Goal: Task Accomplishment & Management: Manage account settings

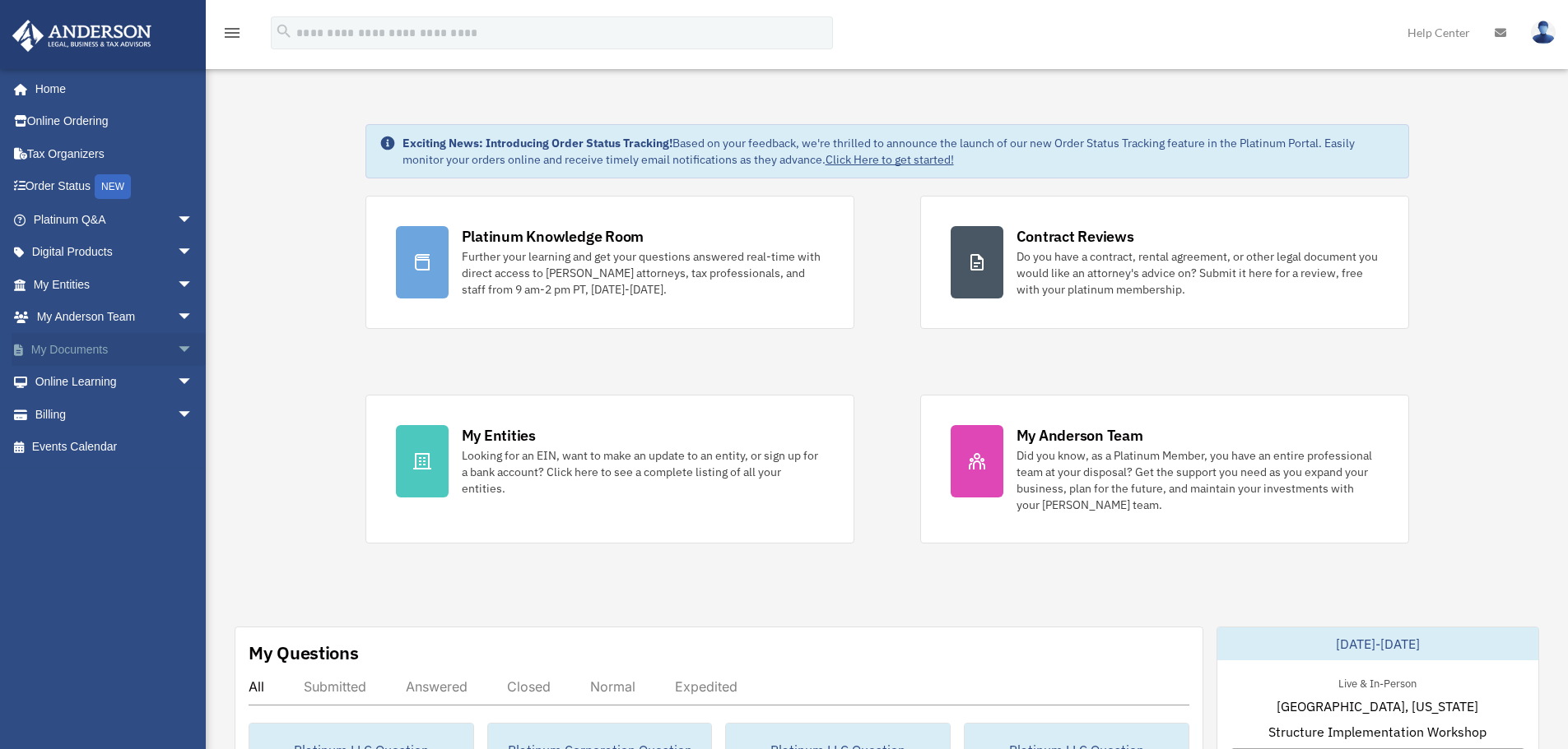
click at [149, 353] on link "My Documents arrow_drop_down" at bounding box center [115, 350] width 207 height 33
click at [177, 354] on span "arrow_drop_down" at bounding box center [193, 350] width 33 height 34
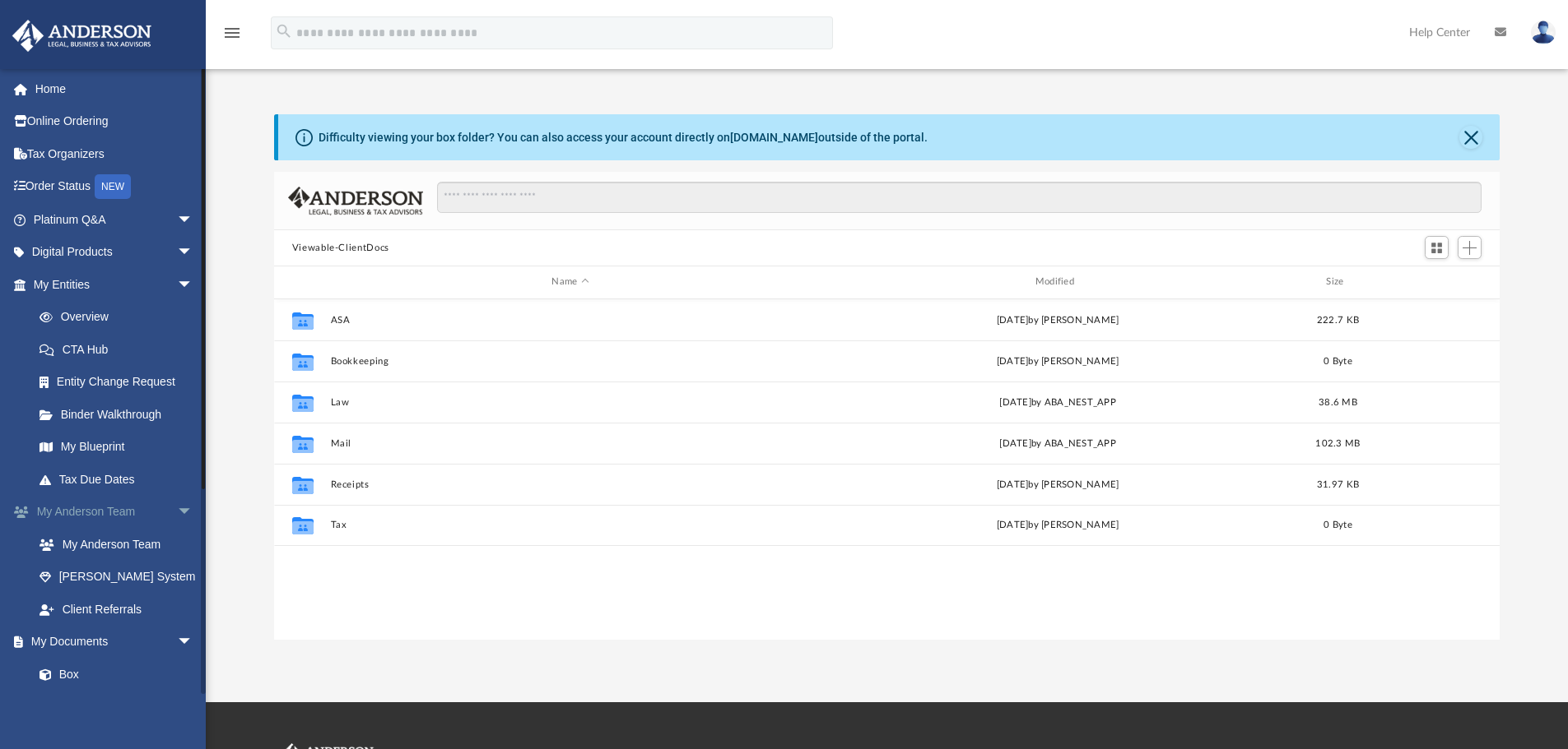
scroll to position [362, 1213]
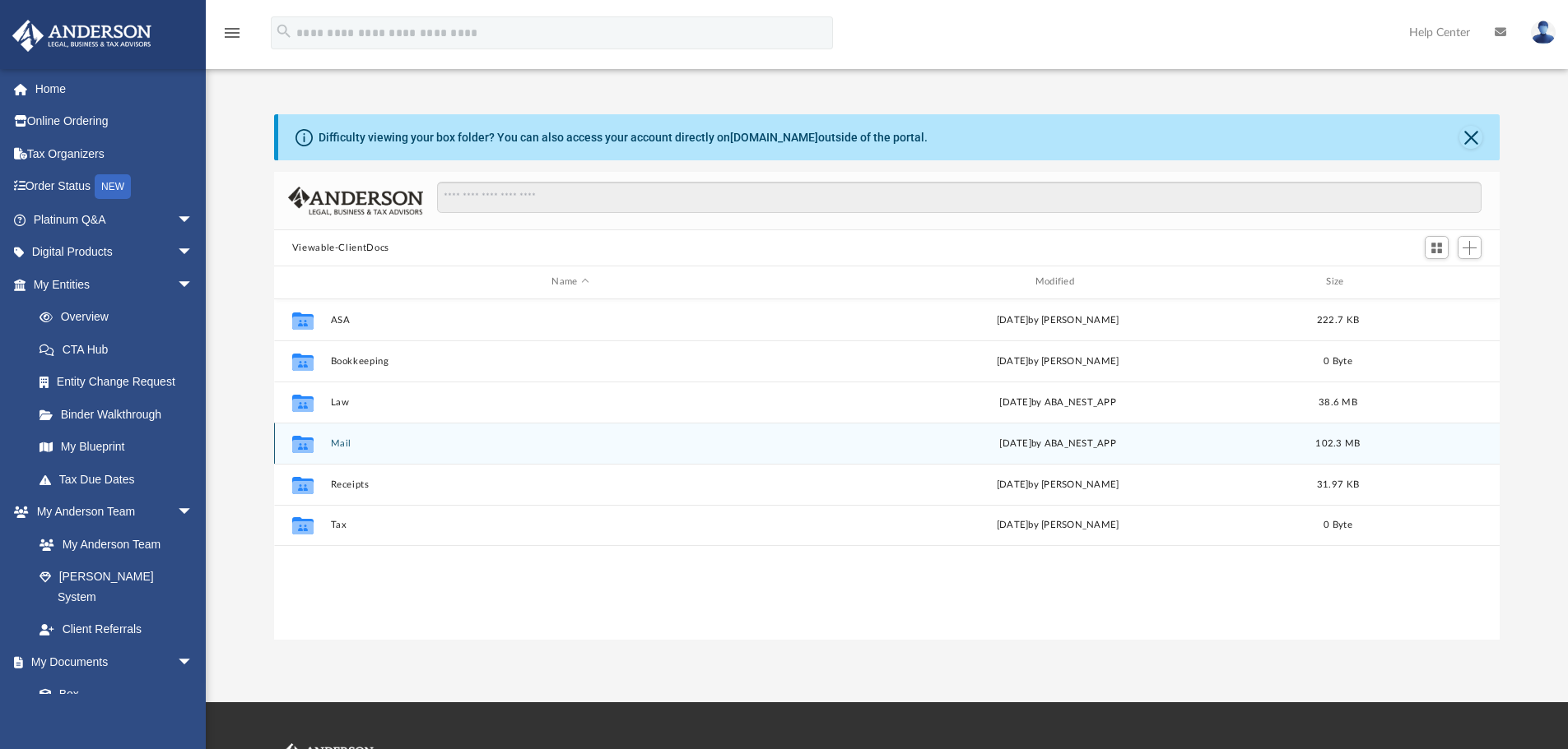
click at [336, 445] on button "Mail" at bounding box center [570, 444] width 480 height 10
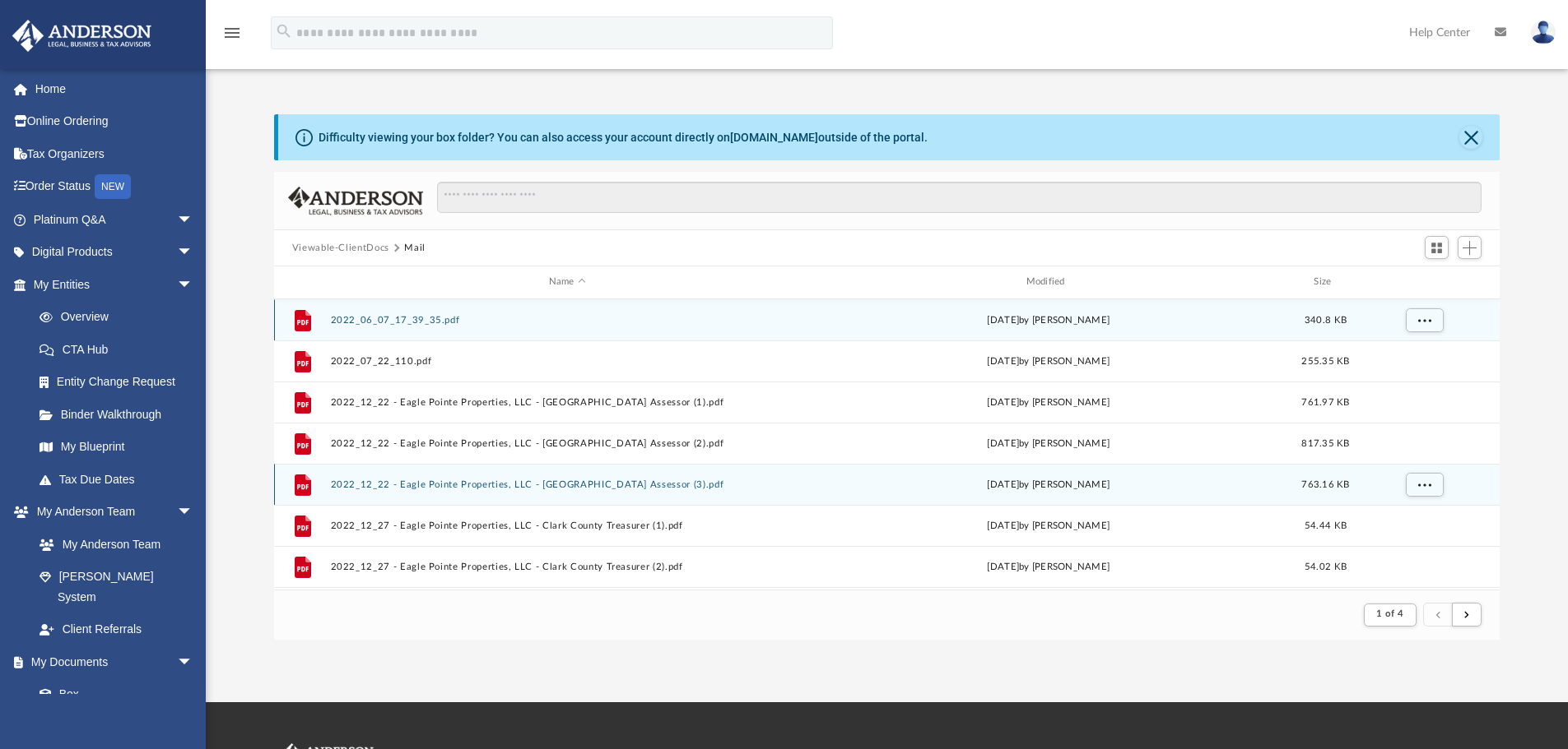
scroll to position [311, 1213]
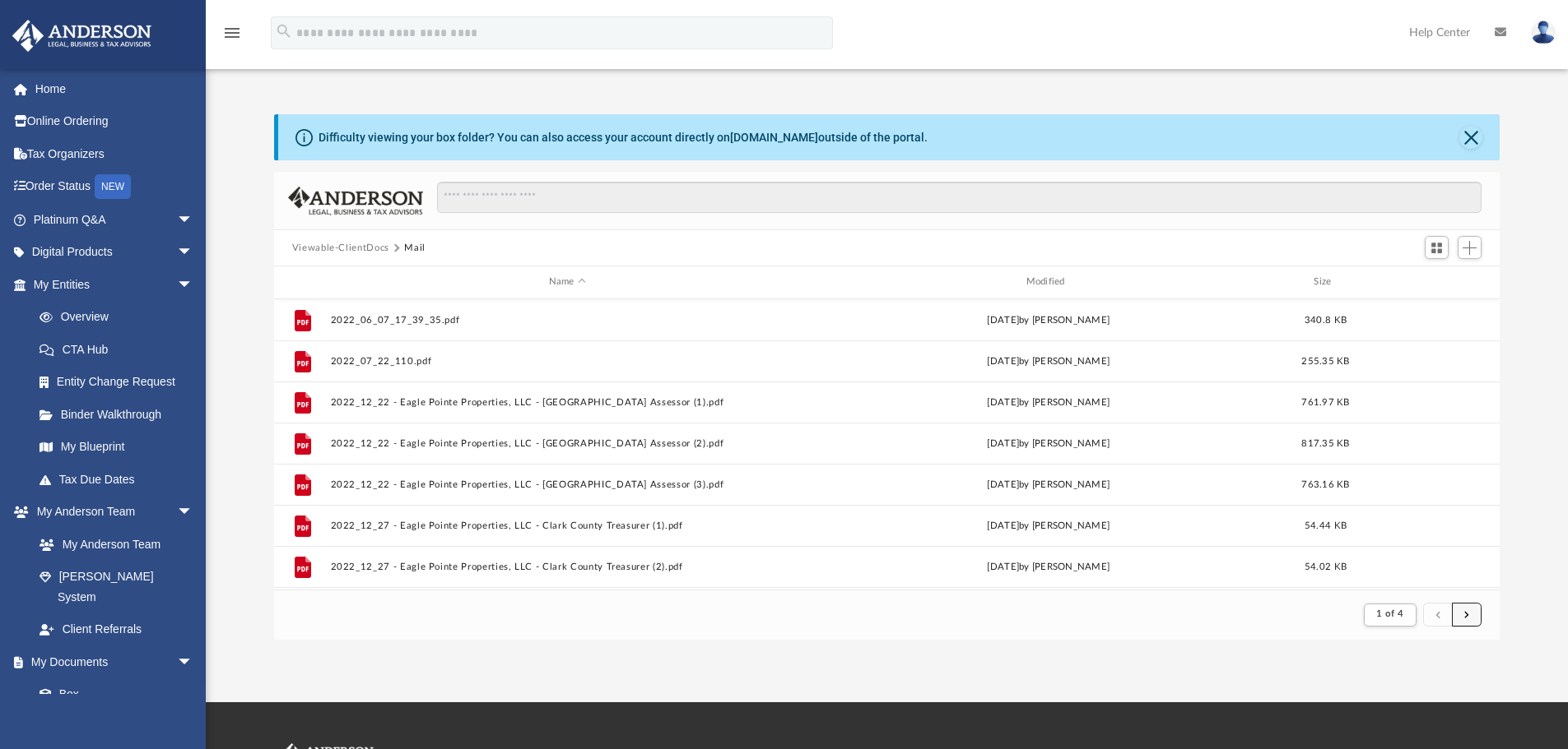
click at [1462, 620] on button "submit" at bounding box center [1466, 614] width 30 height 24
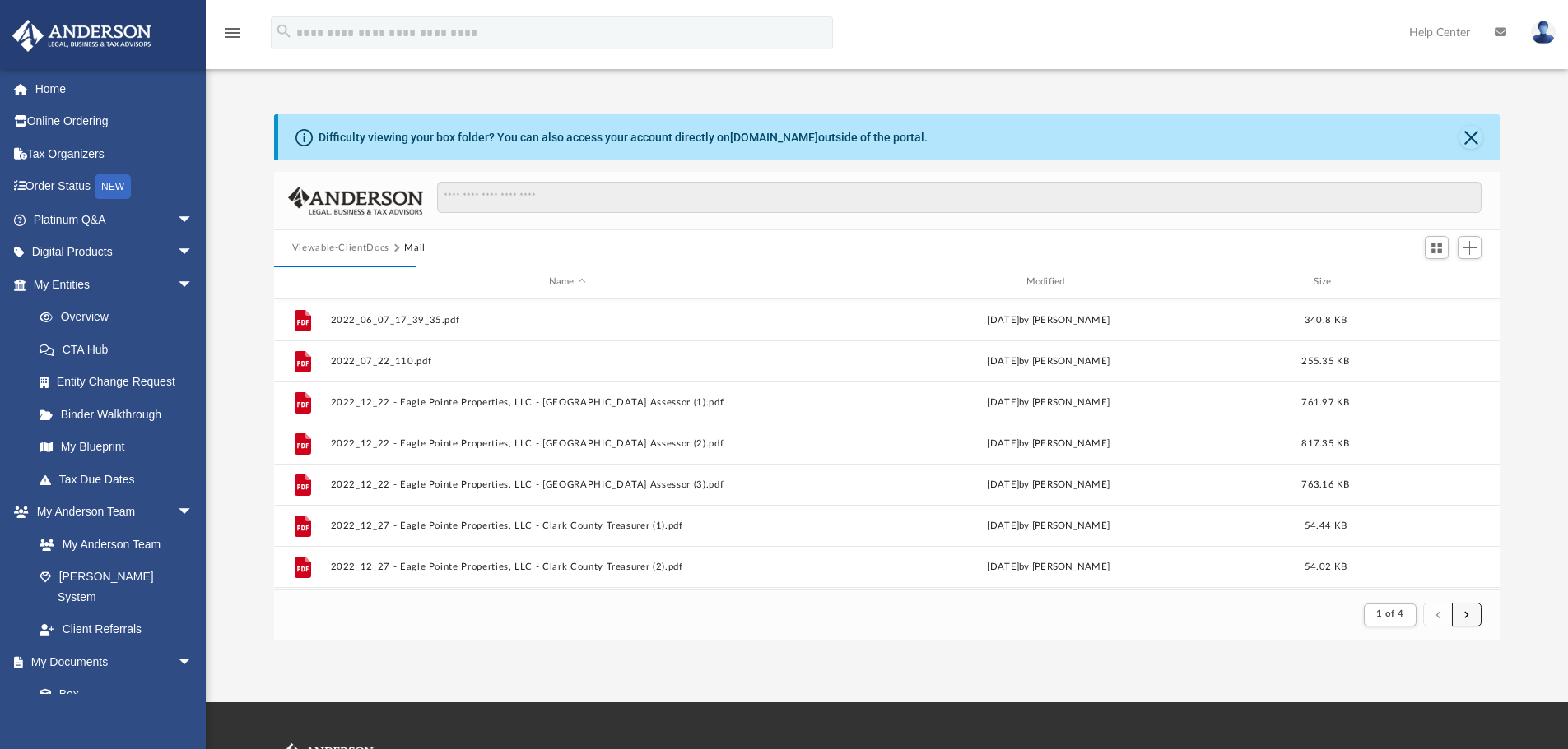
click at [1462, 620] on button "submit" at bounding box center [1466, 614] width 30 height 24
click at [1473, 622] on button "submit" at bounding box center [1466, 614] width 30 height 24
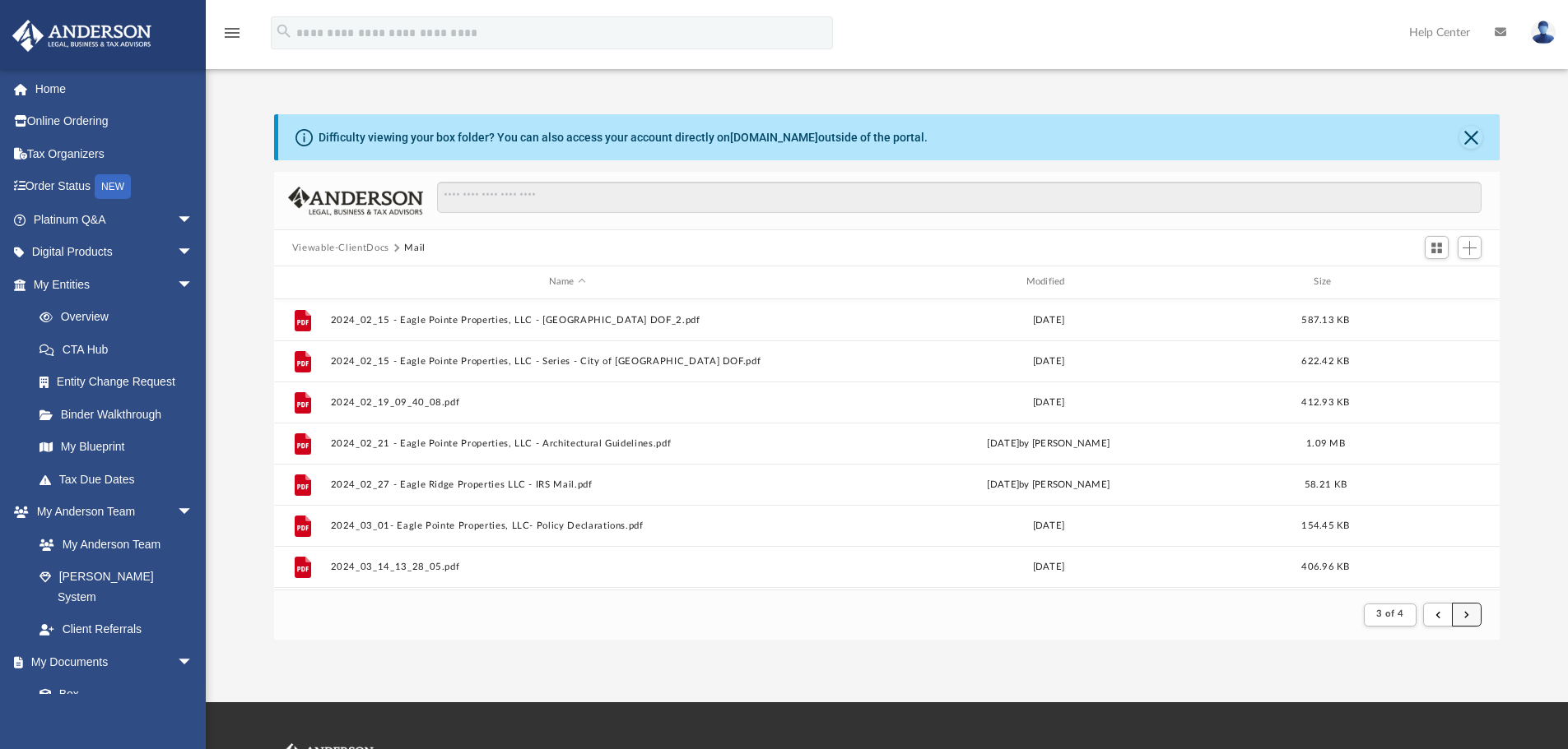
click at [1473, 622] on button "submit" at bounding box center [1466, 614] width 30 height 24
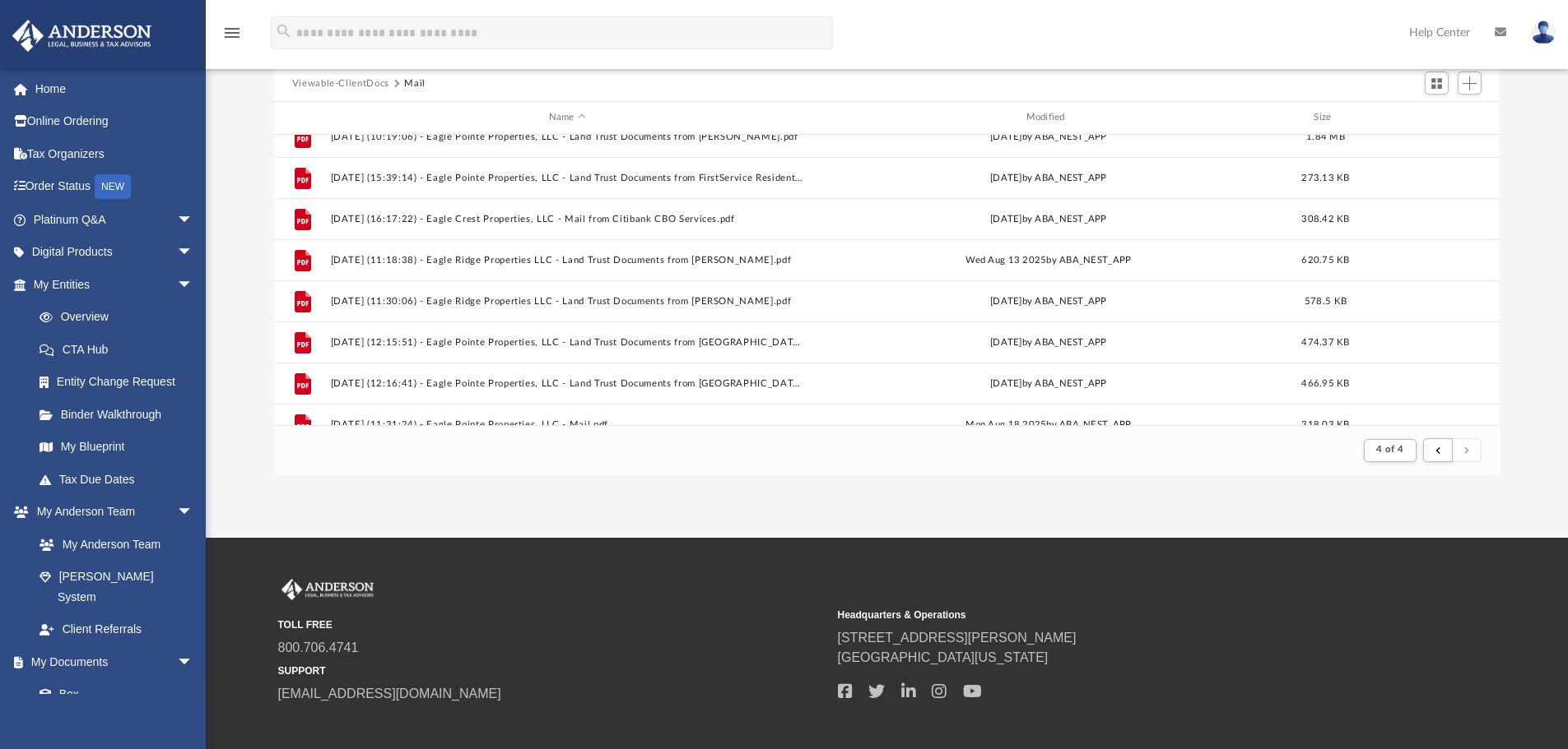
scroll to position [820, 0]
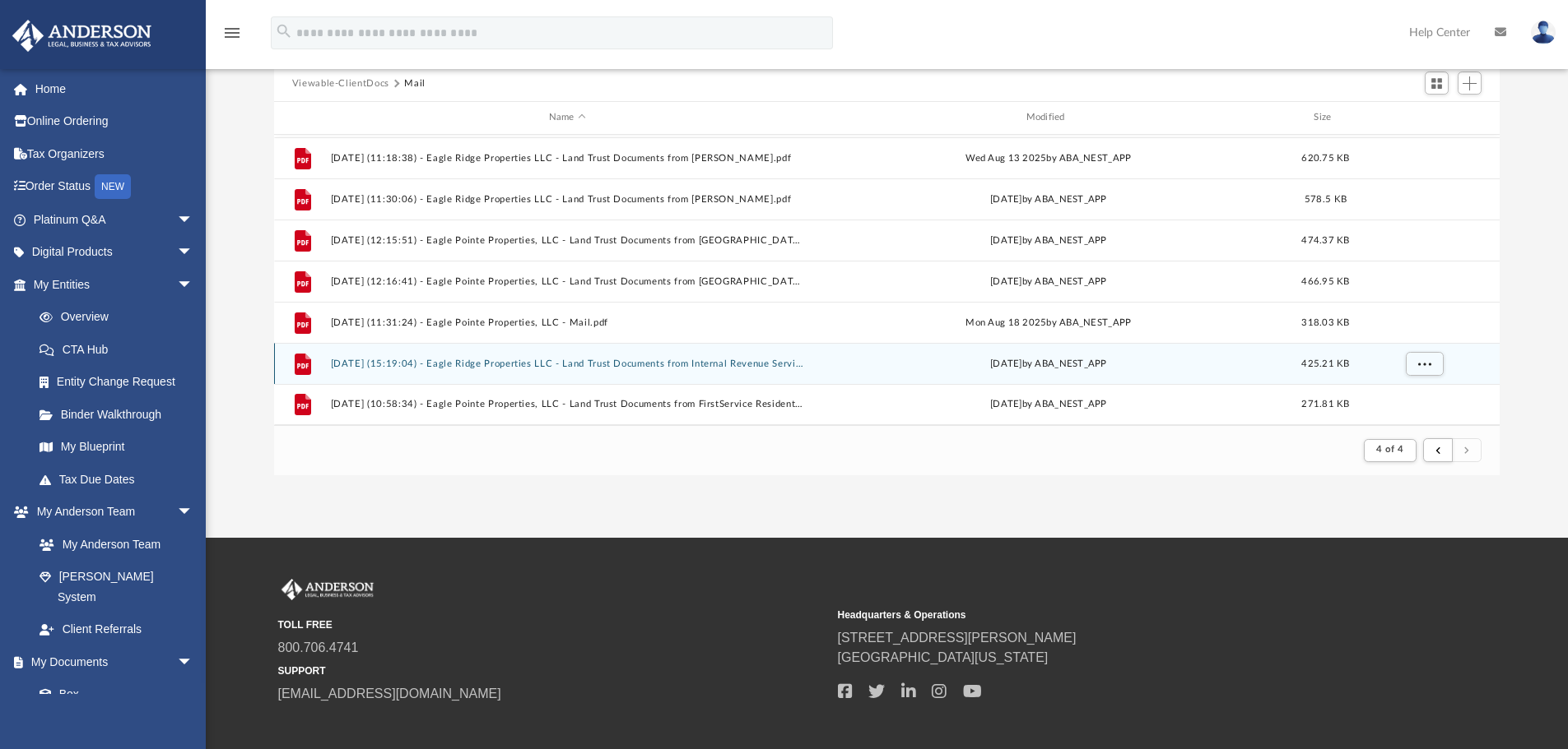
click at [479, 364] on button "2025.08.25 (15:19:04) - Eagle Ridge Properties LLC - Land Trust Documents from …" at bounding box center [566, 364] width 474 height 10
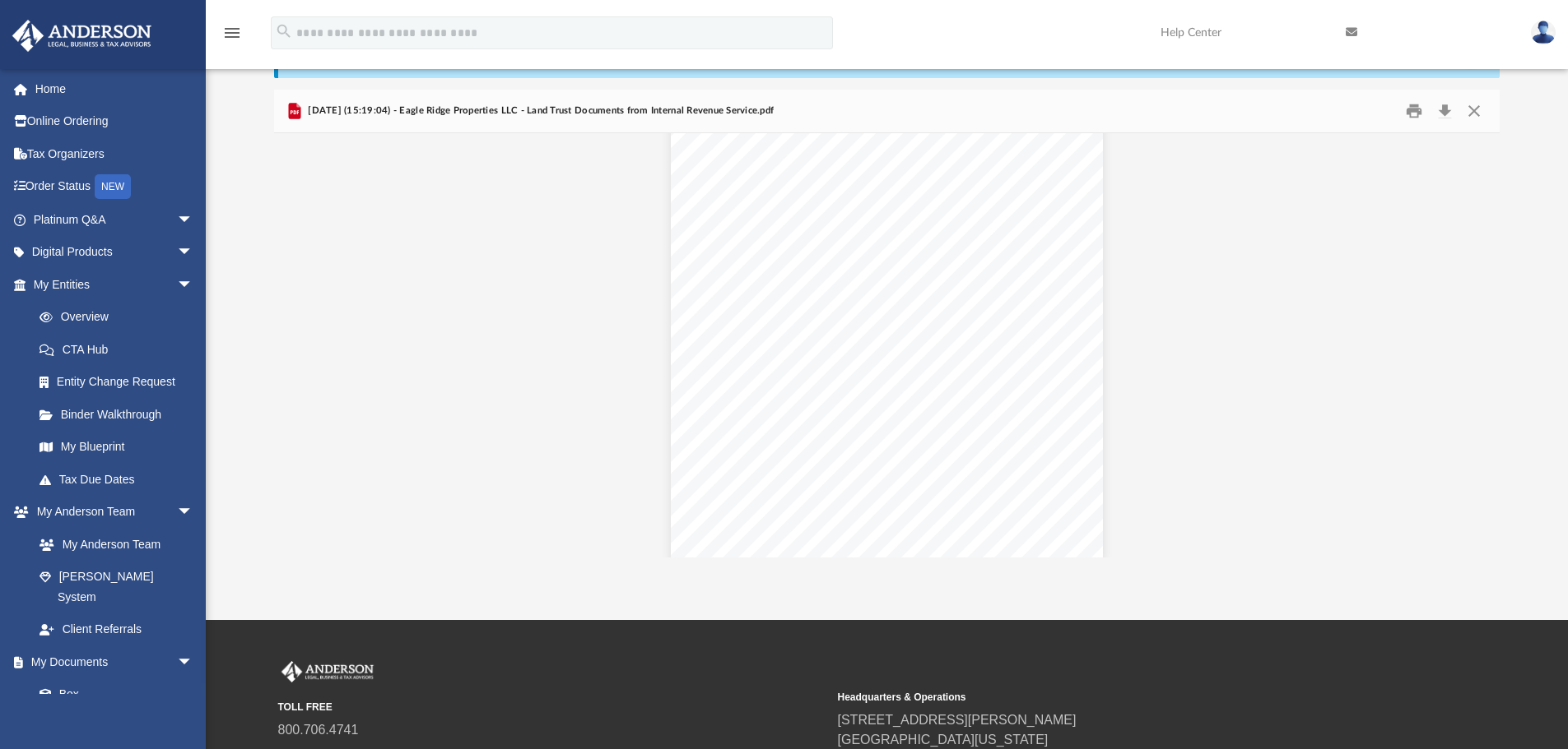
scroll to position [3749, 0]
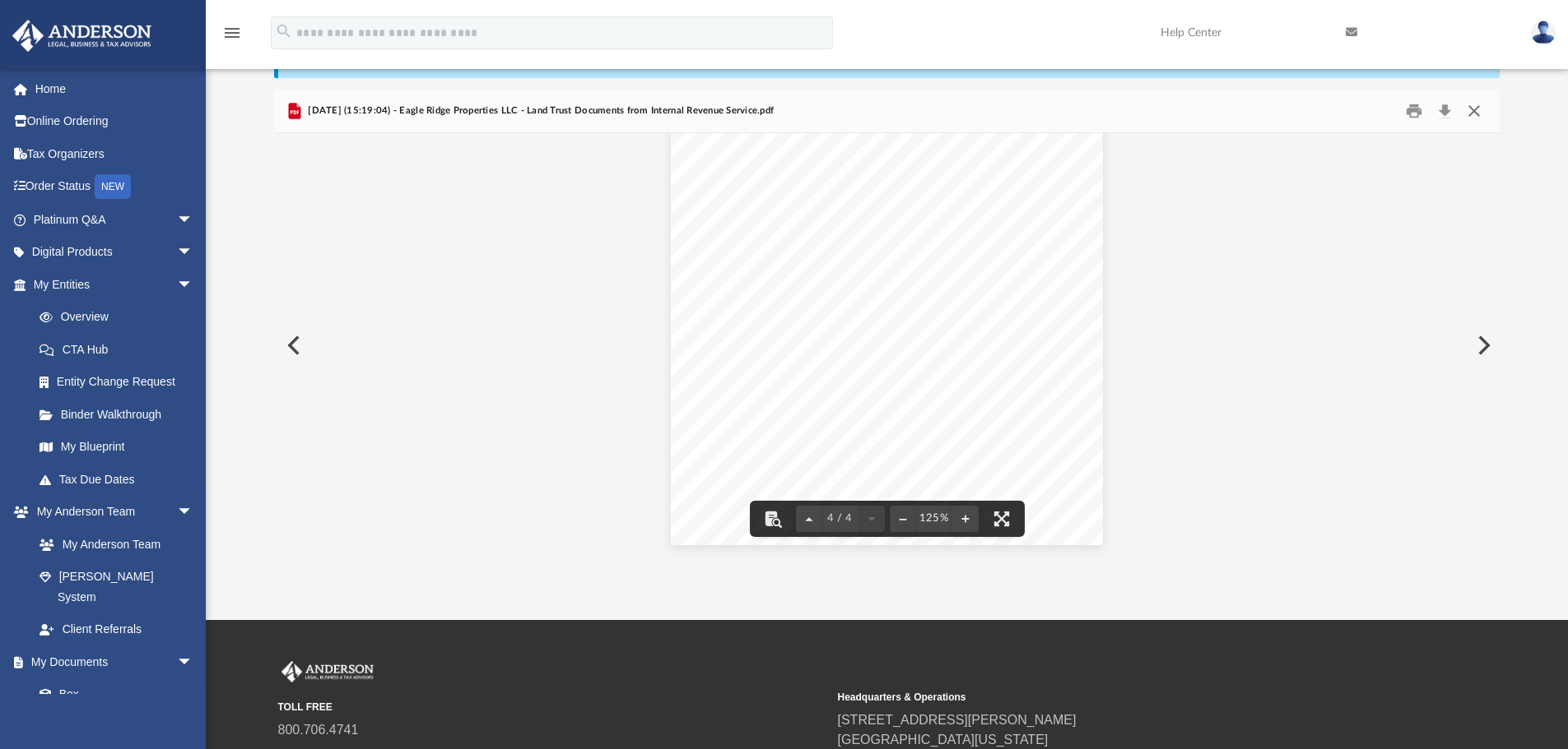
click at [1475, 113] on button "Close" at bounding box center [1474, 111] width 30 height 25
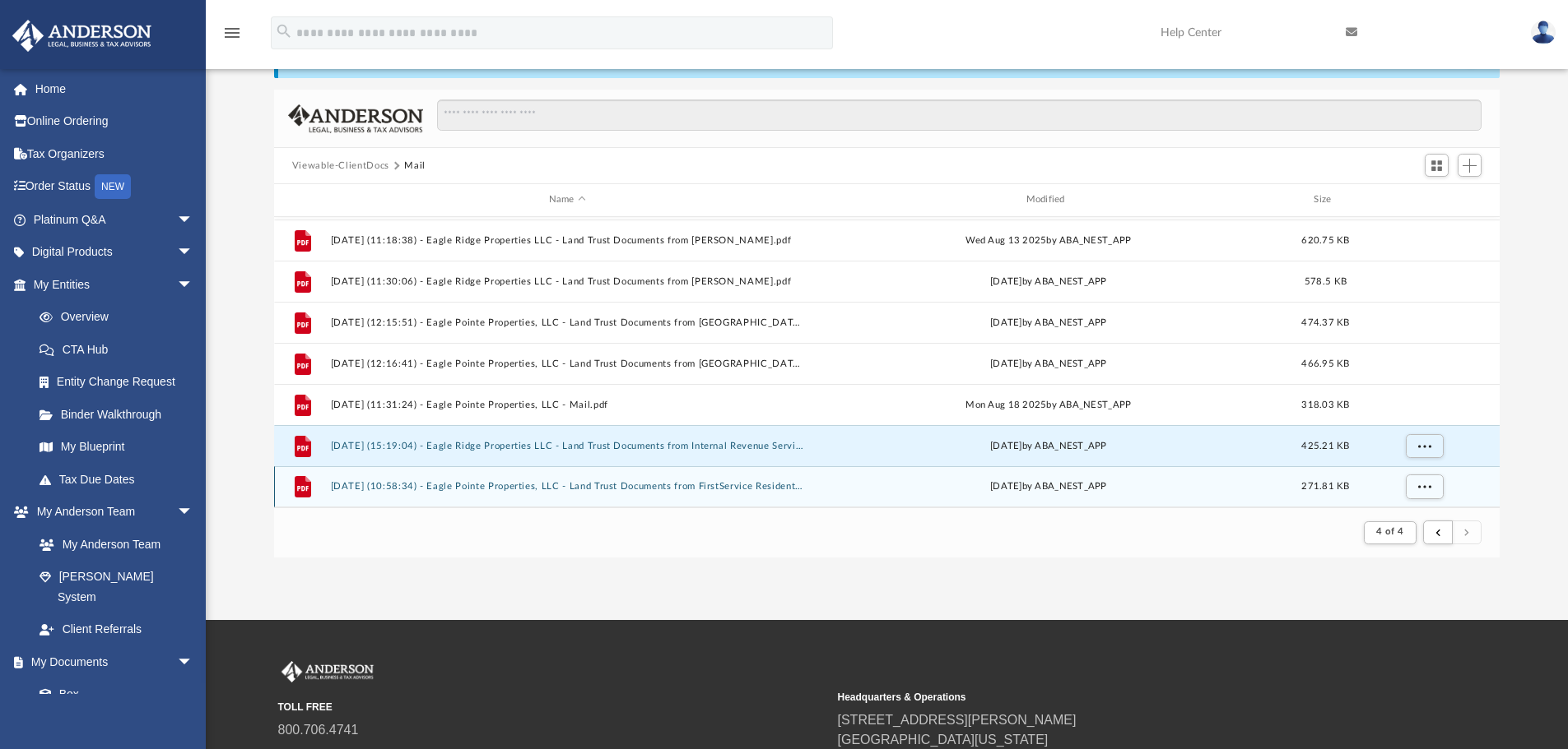
click at [632, 488] on button "2025.08.26 (10:58:34) - Eagle Pointe Properties, LLC - Land Trust Documents fro…" at bounding box center [566, 486] width 474 height 10
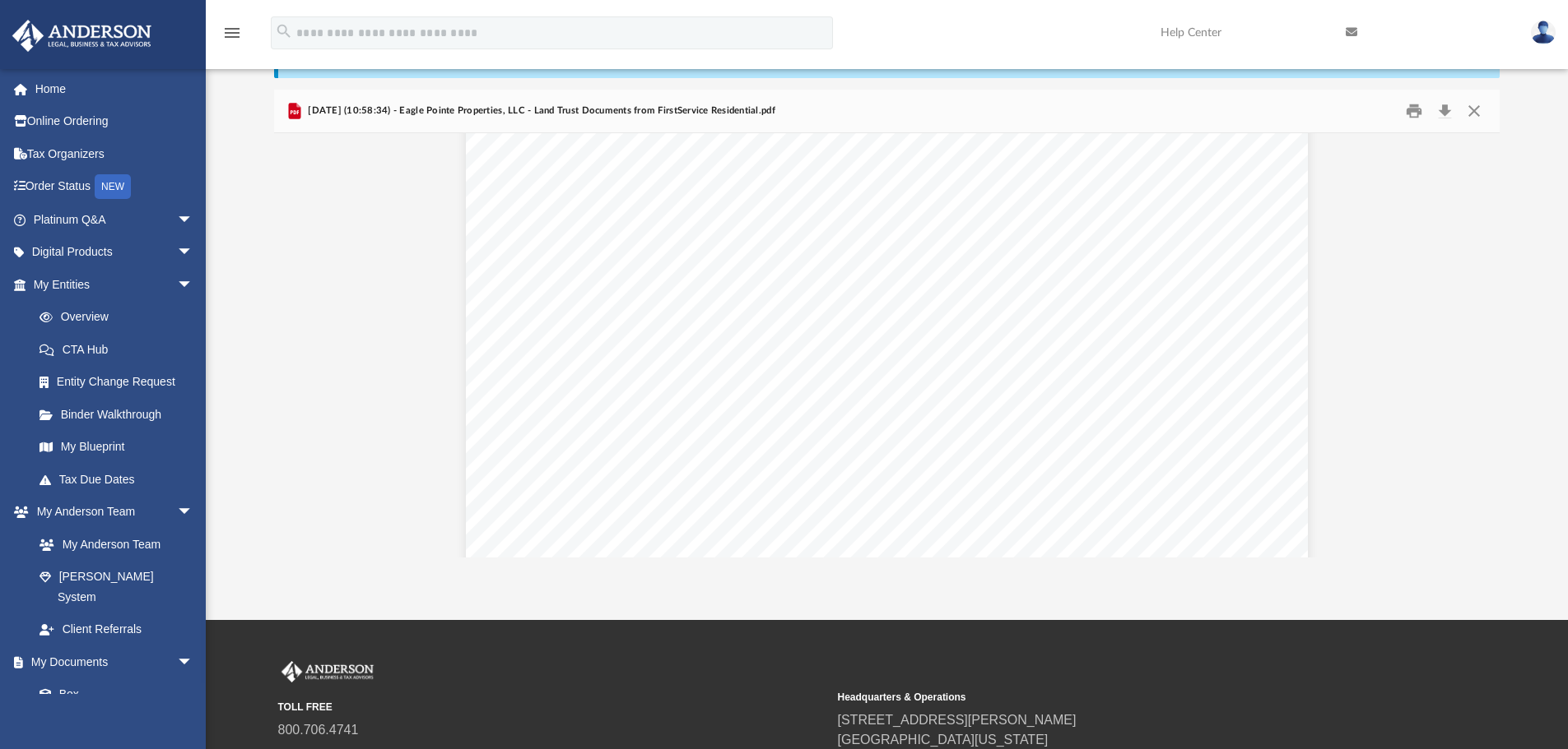
scroll to position [494, 0]
